Goal: Task Accomplishment & Management: Manage account settings

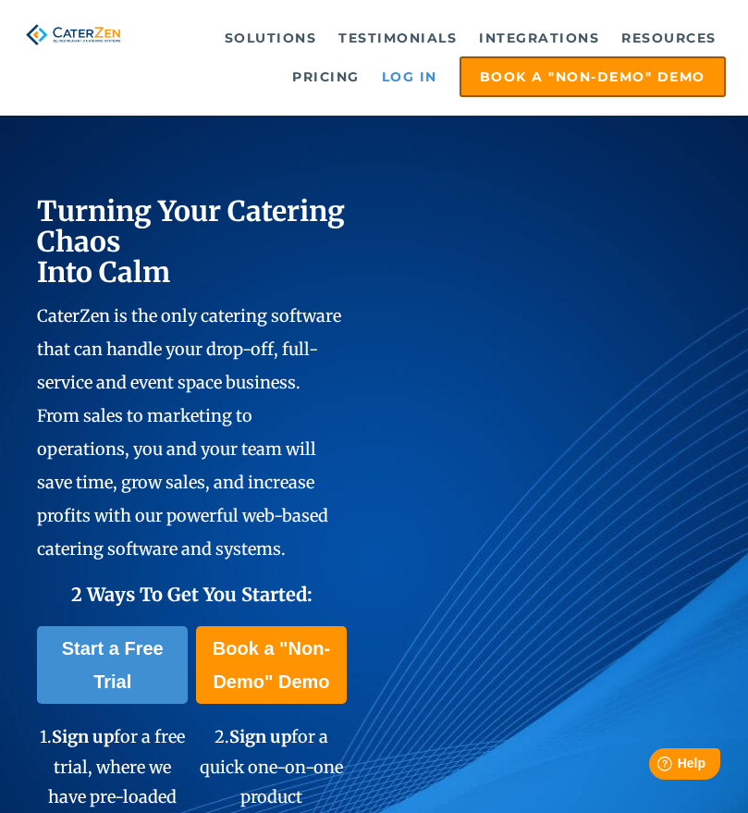
click at [408, 74] on link "Log in" at bounding box center [410, 76] width 74 height 37
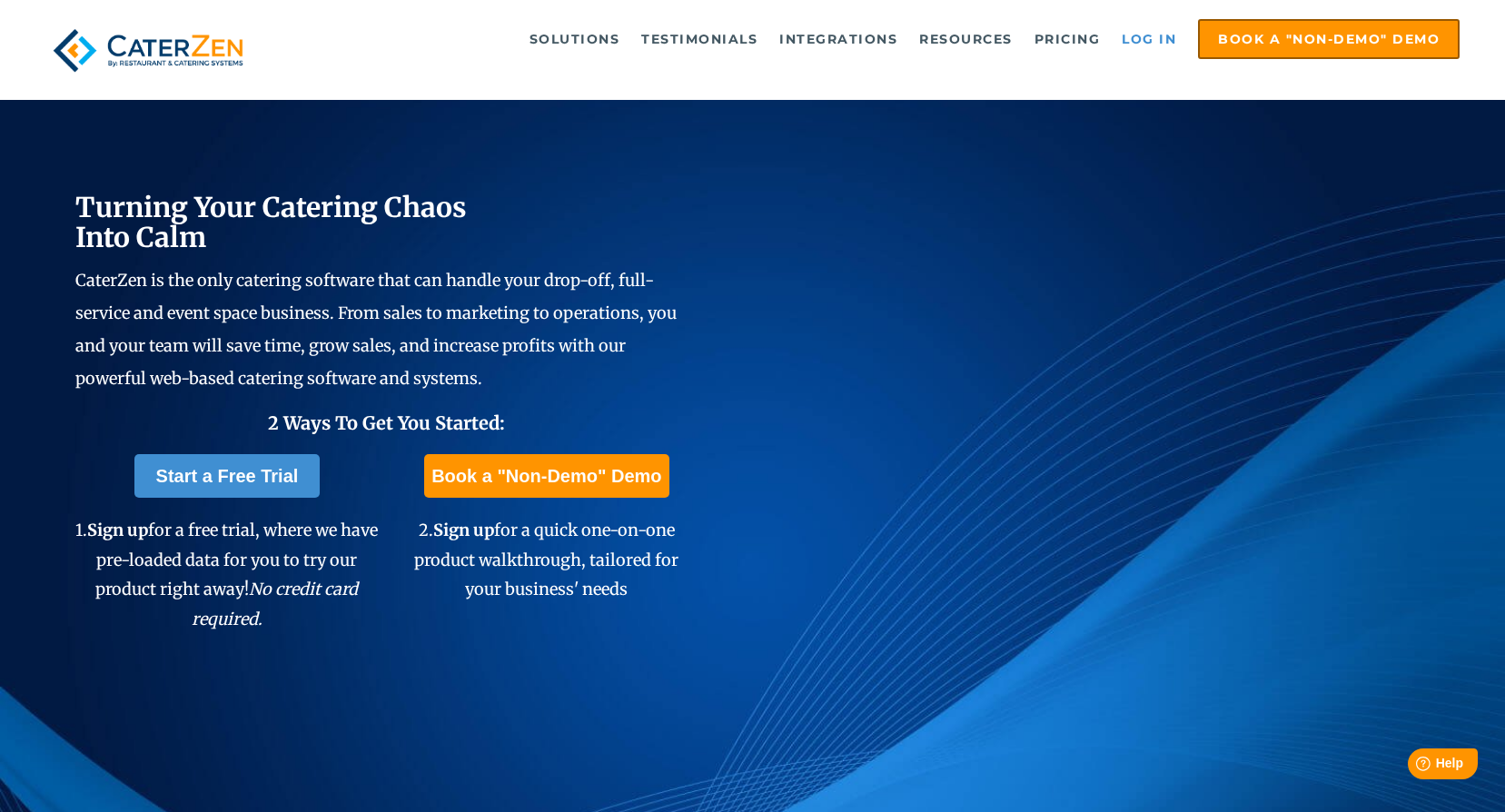
click at [1156, 30] on link "Log in" at bounding box center [1149, 38] width 73 height 36
click at [1163, 36] on link "Log in" at bounding box center [1149, 38] width 73 height 36
